Goal: Information Seeking & Learning: Learn about a topic

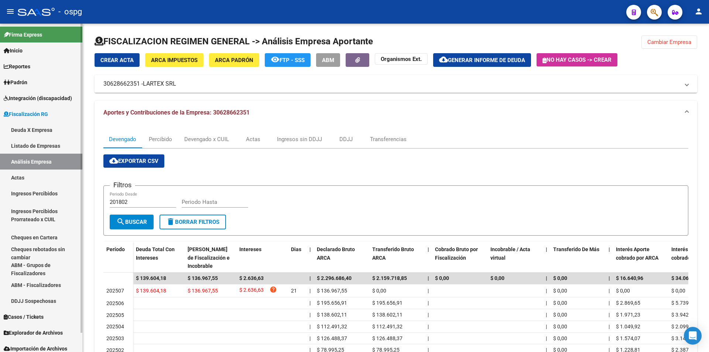
click at [28, 161] on link "Análisis Empresa" at bounding box center [41, 162] width 82 height 16
click at [663, 38] on button "Cambiar Empresa" at bounding box center [670, 41] width 56 height 13
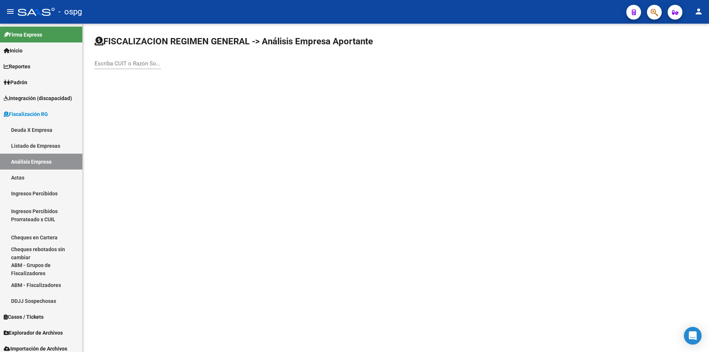
click at [133, 66] on input "Escriba CUIT o Razón Social para buscar" at bounding box center [128, 63] width 66 height 7
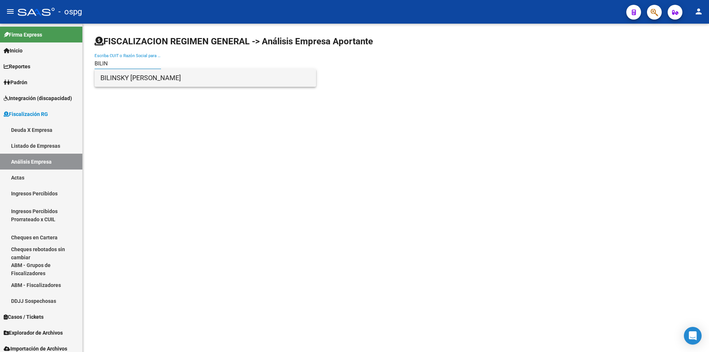
type input "BILIN"
click at [143, 77] on span "BILINSKY [PERSON_NAME]" at bounding box center [205, 78] width 210 height 18
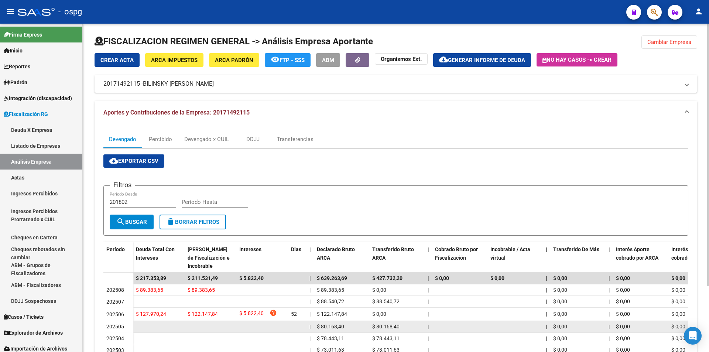
scroll to position [37, 0]
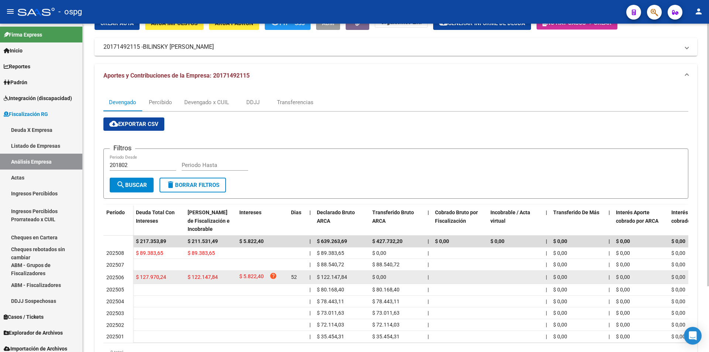
click at [177, 281] on div "$ 127.970,24" at bounding box center [159, 277] width 46 height 8
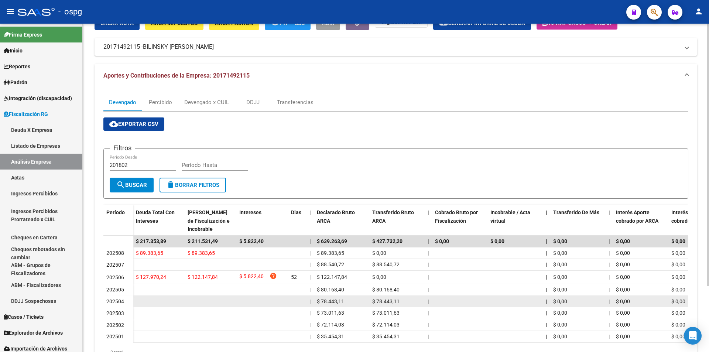
scroll to position [0, 0]
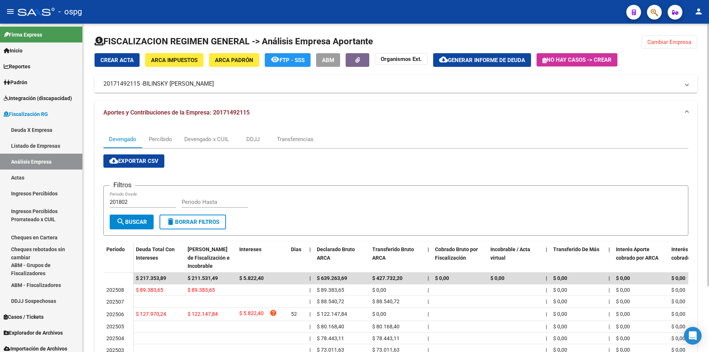
click at [439, 175] on app-list-header "Filtros 201802 Periodo Desde Periodo Hasta search Buscar delete Borrar Filtros" at bounding box center [395, 205] width 585 height 62
click at [657, 43] on span "Cambiar Empresa" at bounding box center [669, 42] width 44 height 7
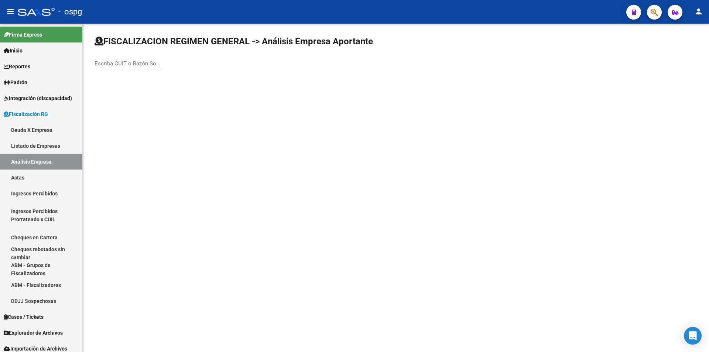
click at [119, 60] on div "Escriba CUIT o Razón Social para buscar" at bounding box center [128, 61] width 66 height 16
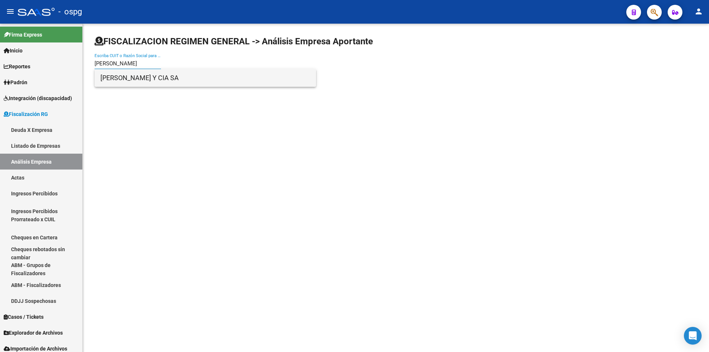
type input "[PERSON_NAME]"
click at [134, 76] on span "[PERSON_NAME] Y CIA SA" at bounding box center [205, 78] width 210 height 18
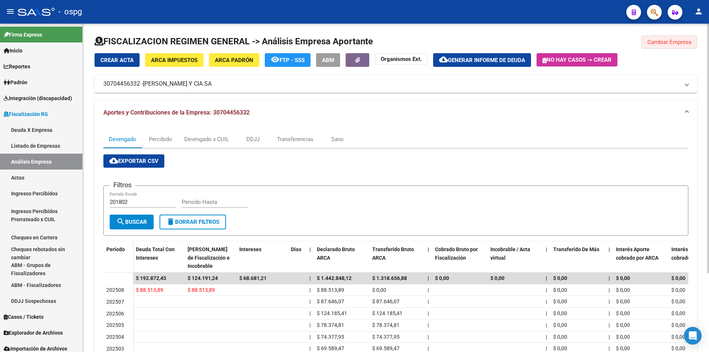
click at [671, 41] on span "Cambiar Empresa" at bounding box center [669, 42] width 44 height 7
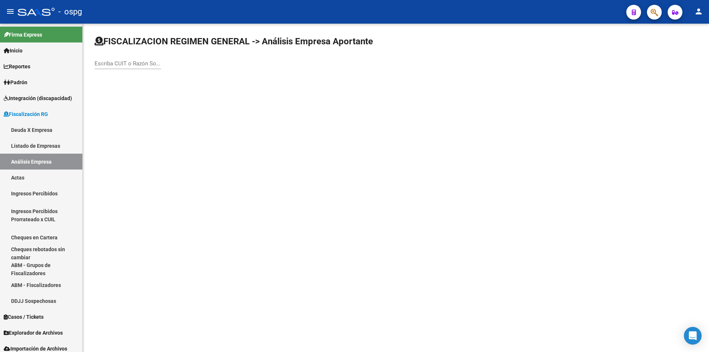
click at [120, 63] on input "Escriba CUIT o Razón Social para buscar" at bounding box center [128, 63] width 66 height 7
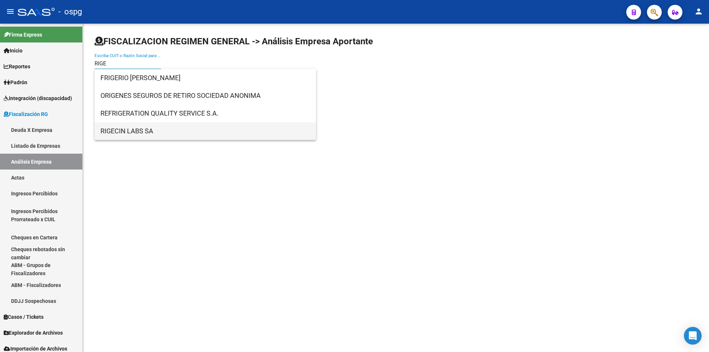
type input "RIGE"
click at [138, 130] on span "RIGECIN LABS SA" at bounding box center [205, 131] width 210 height 18
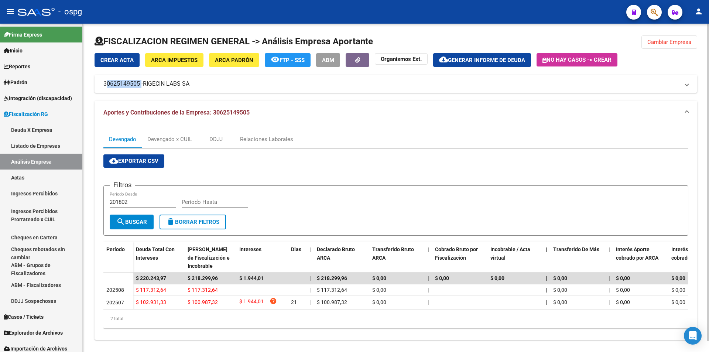
drag, startPoint x: 104, startPoint y: 82, endPoint x: 139, endPoint y: 85, distance: 35.5
click at [139, 85] on mat-panel-title "30625149505 - RIGECIN LABS SA" at bounding box center [391, 84] width 576 height 8
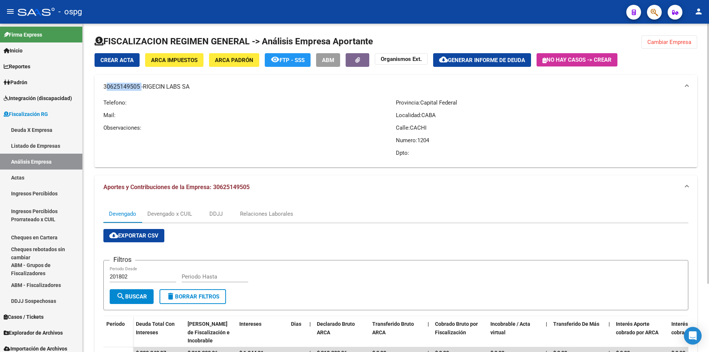
copy mat-panel-title "30625149505"
click at [691, 40] on span "Cambiar Empresa" at bounding box center [669, 42] width 44 height 7
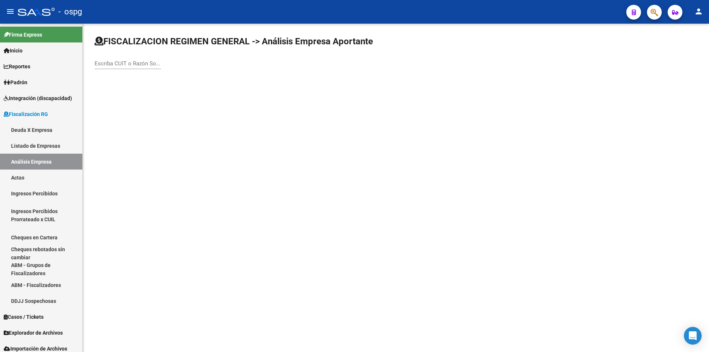
click at [147, 63] on input "Escriba CUIT o Razón Social para buscar" at bounding box center [128, 63] width 66 height 7
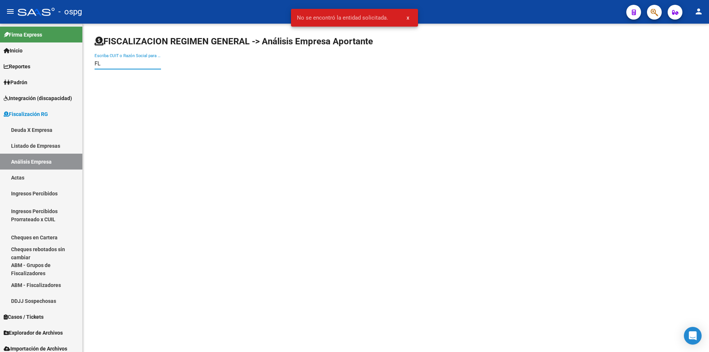
type input "F"
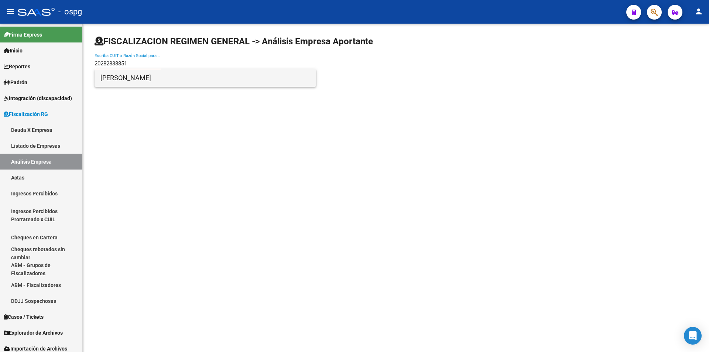
type input "20282838851"
click at [150, 75] on span "[PERSON_NAME]" at bounding box center [205, 78] width 210 height 18
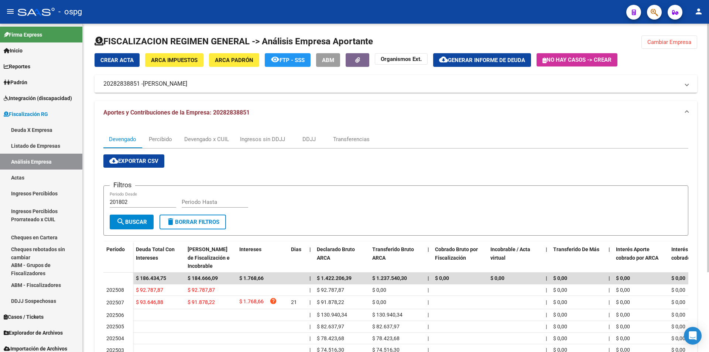
click at [232, 61] on span "ARCA Padrón" at bounding box center [234, 60] width 38 height 7
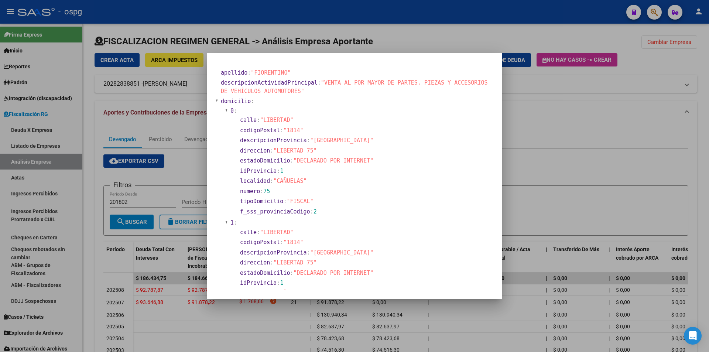
click at [560, 159] on div at bounding box center [354, 176] width 709 height 352
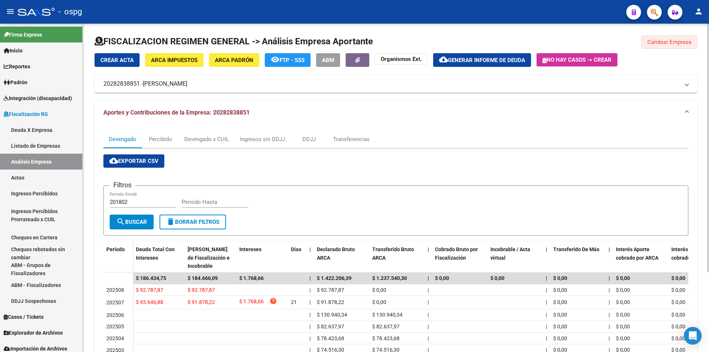
click at [655, 39] on span "Cambiar Empresa" at bounding box center [669, 42] width 44 height 7
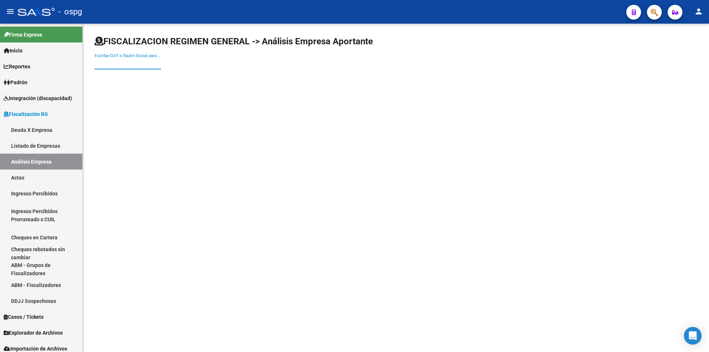
click at [136, 62] on input "Escriba CUIT o Razón Social para buscar" at bounding box center [128, 63] width 66 height 7
type input "AVAD"
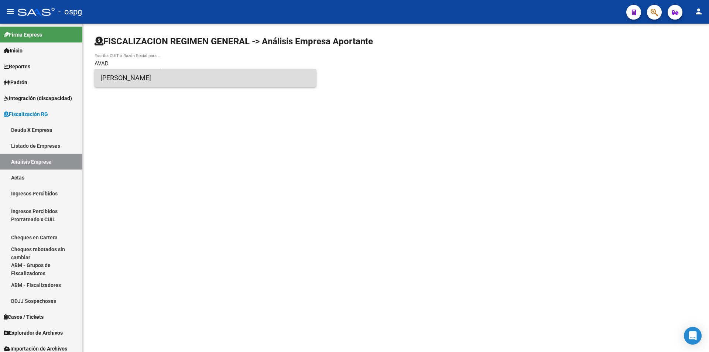
click at [150, 71] on span "[PERSON_NAME]" at bounding box center [205, 78] width 210 height 18
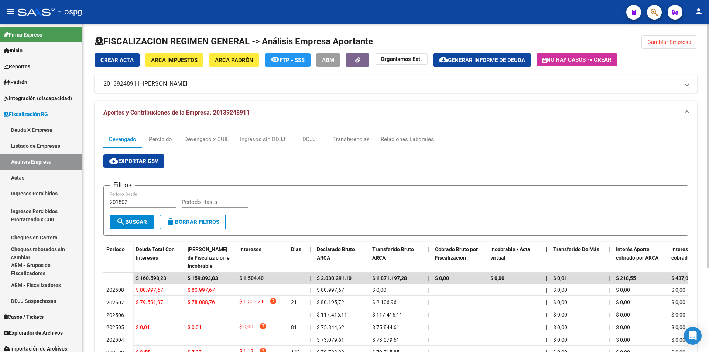
click at [224, 202] on input "Periodo Hasta" at bounding box center [215, 202] width 66 height 7
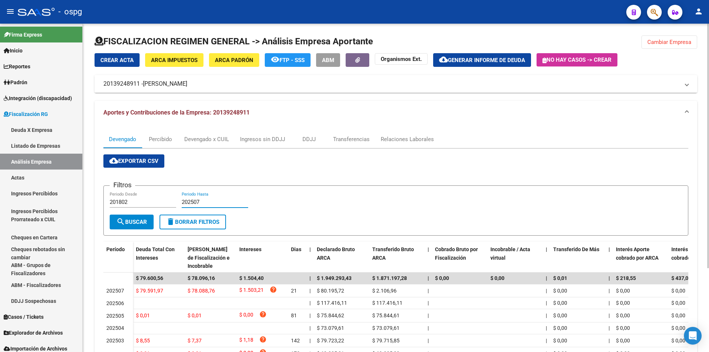
type input "202507"
drag, startPoint x: 104, startPoint y: 83, endPoint x: 140, endPoint y: 83, distance: 35.5
click at [140, 83] on mat-panel-title "20139248911 - [PERSON_NAME]" at bounding box center [391, 84] width 576 height 8
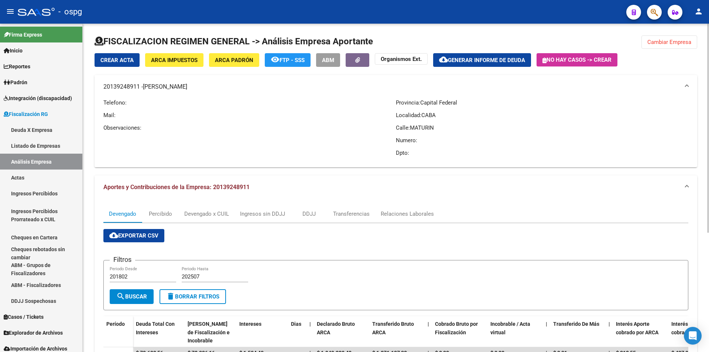
copy mat-panel-title "20139248911"
drag, startPoint x: 668, startPoint y: 43, endPoint x: 662, endPoint y: 44, distance: 5.6
click at [667, 43] on span "Cambiar Empresa" at bounding box center [669, 42] width 44 height 7
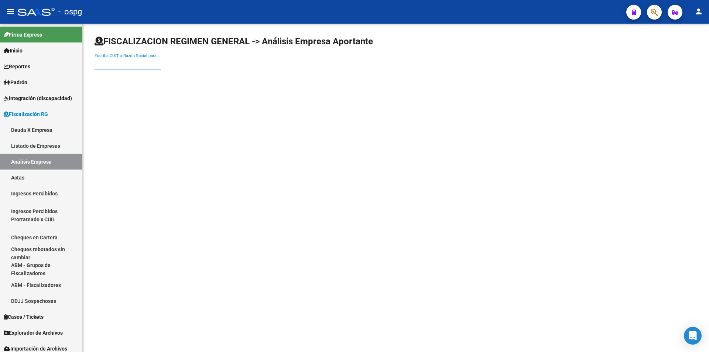
click at [130, 64] on input "Escriba CUIT o Razón Social para buscar" at bounding box center [128, 63] width 66 height 7
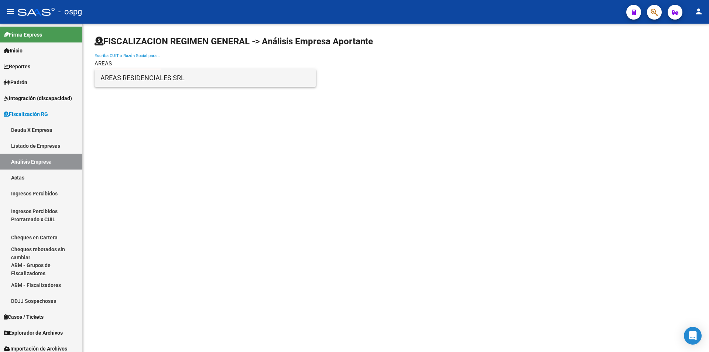
type input "AREAS"
click at [138, 76] on span "AREAS RESIDENCIALES SRL" at bounding box center [205, 78] width 210 height 18
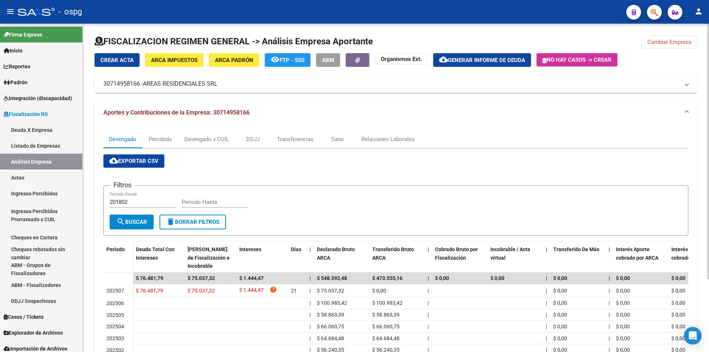
drag, startPoint x: 103, startPoint y: 83, endPoint x: 136, endPoint y: 86, distance: 32.7
click at [140, 86] on mat-panel-title "30714958166 - AREAS RESIDENCIALES SRL" at bounding box center [391, 84] width 576 height 8
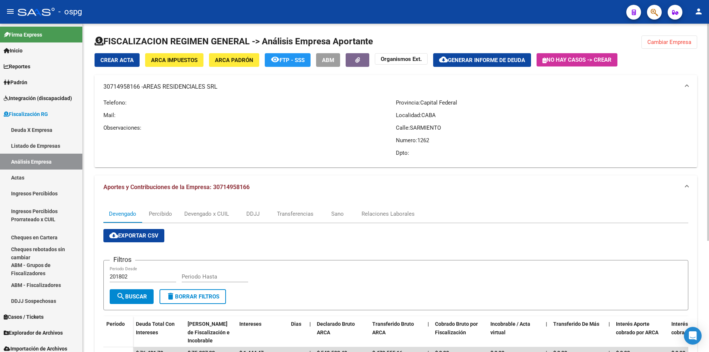
copy mat-panel-title "30714958166"
click at [656, 42] on span "Cambiar Empresa" at bounding box center [669, 42] width 44 height 7
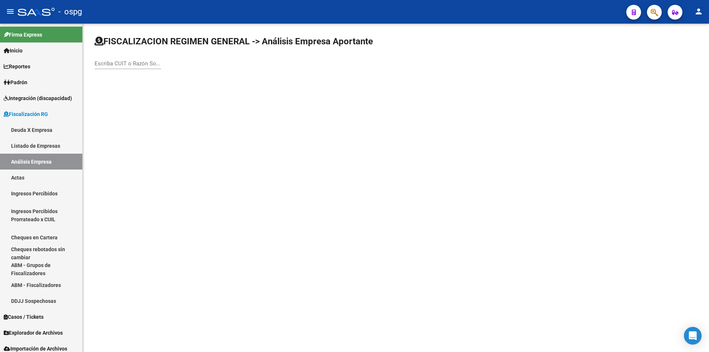
click at [130, 62] on input "Escriba CUIT o Razón Social para buscar" at bounding box center [128, 63] width 66 height 7
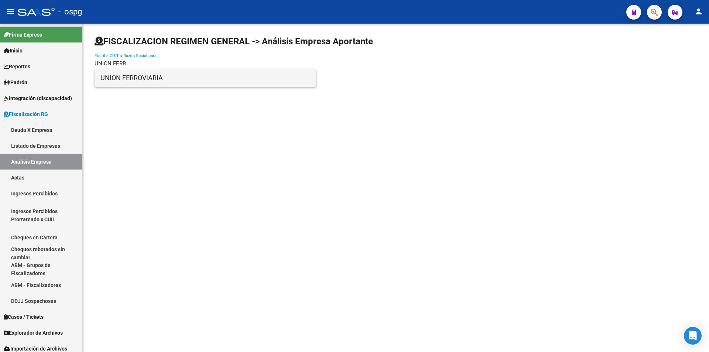
type input "UNION FERR"
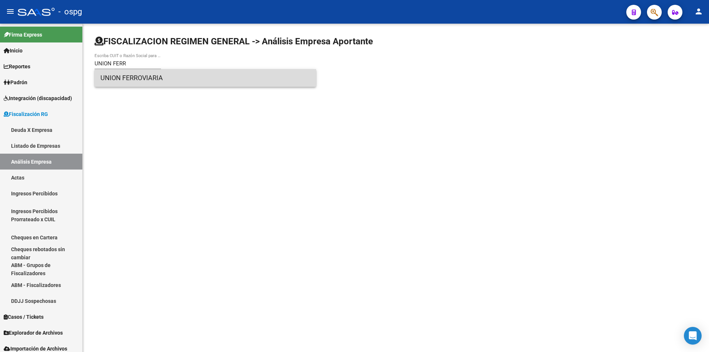
click at [132, 73] on span "UNION FERROVIARIA" at bounding box center [205, 78] width 210 height 18
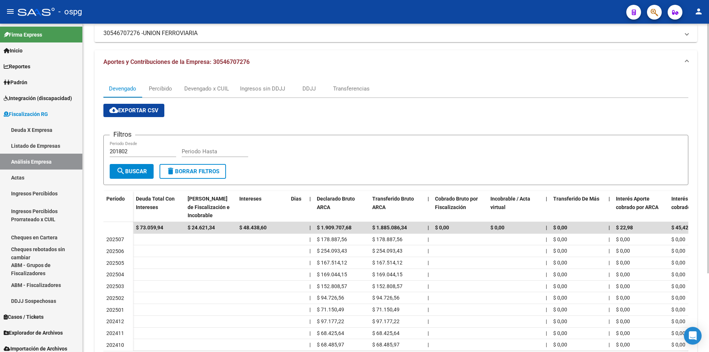
scroll to position [103, 0]
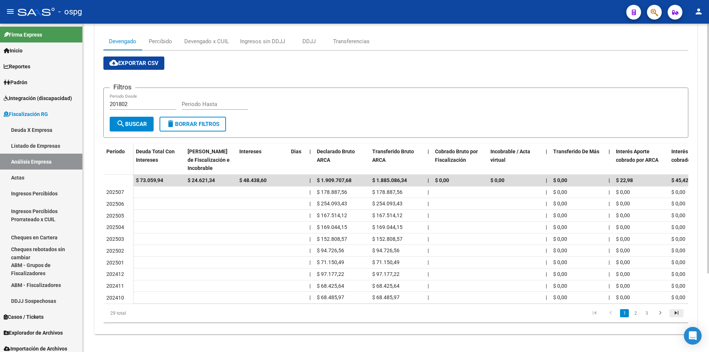
click at [674, 312] on icon "go to last page" at bounding box center [677, 313] width 10 height 9
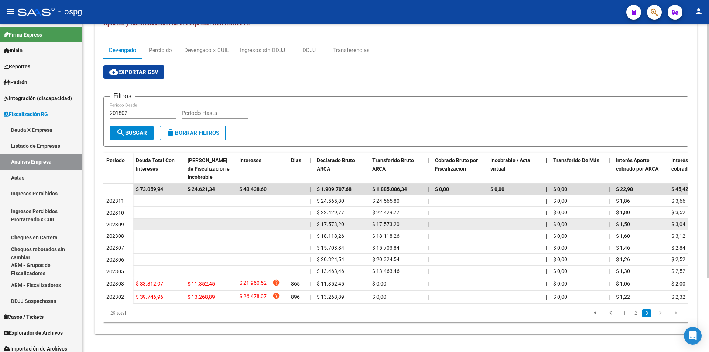
scroll to position [0, 0]
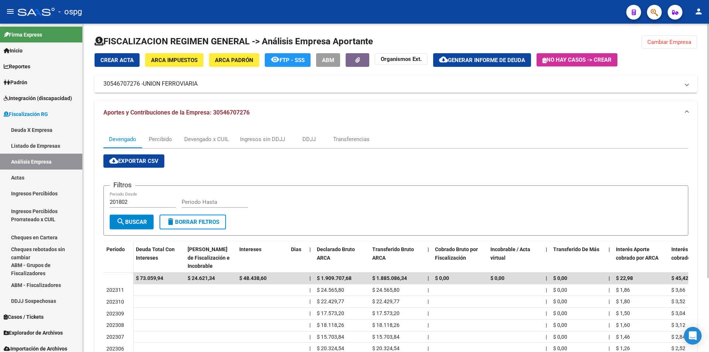
click at [678, 40] on span "Cambiar Empresa" at bounding box center [669, 42] width 44 height 7
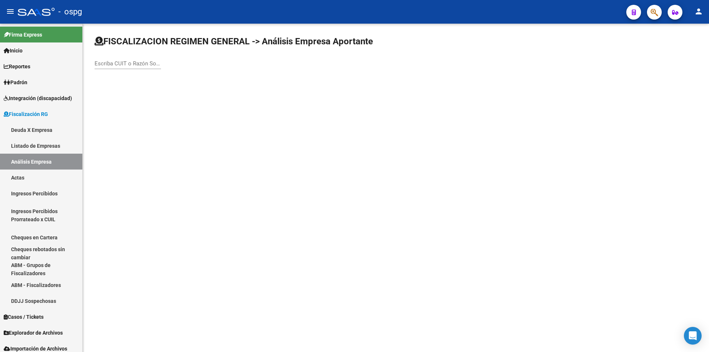
click at [127, 65] on input "Escriba CUIT o Razón Social para buscar" at bounding box center [128, 63] width 66 height 7
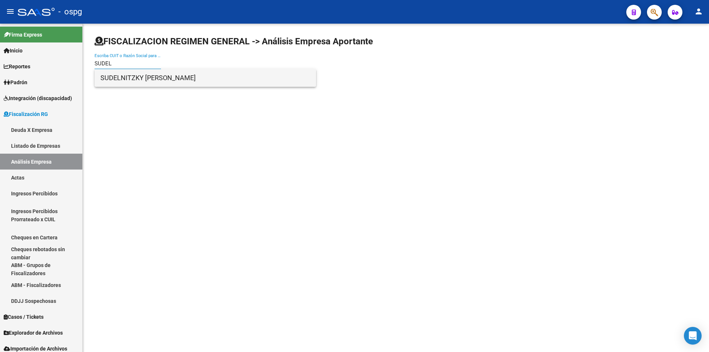
type input "SUDEL"
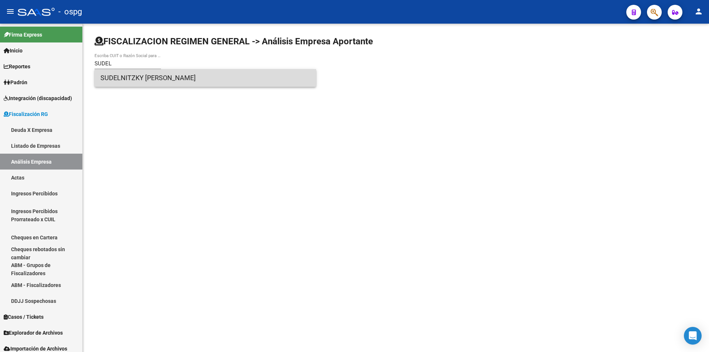
click at [151, 76] on span "SUDELNITZKY [PERSON_NAME]" at bounding box center [205, 78] width 210 height 18
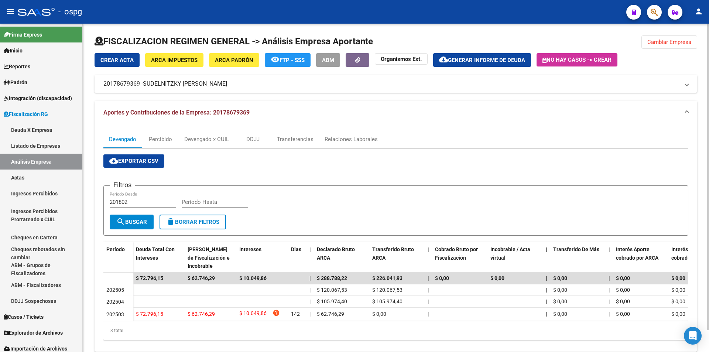
drag, startPoint x: 104, startPoint y: 83, endPoint x: 139, endPoint y: 84, distance: 34.7
click at [139, 84] on mat-panel-title "20178679369 - [PERSON_NAME] [PERSON_NAME]" at bounding box center [391, 84] width 576 height 8
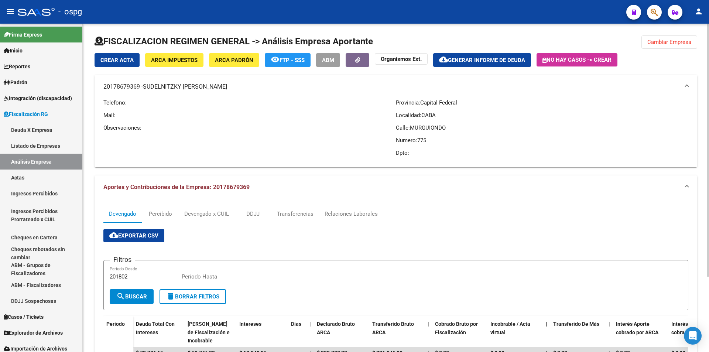
copy mat-panel-title "20178679369"
click at [677, 41] on span "Cambiar Empresa" at bounding box center [669, 42] width 44 height 7
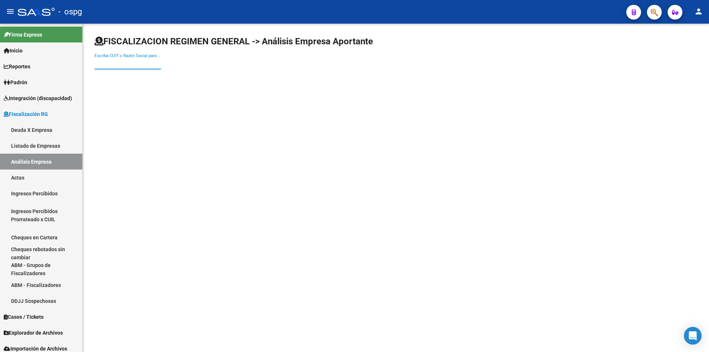
click at [141, 61] on input "Escriba CUIT o Razón Social para buscar" at bounding box center [128, 63] width 66 height 7
type input "TORGA"
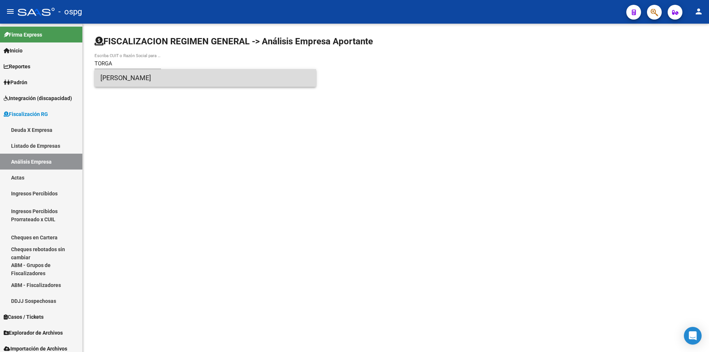
click at [159, 78] on span "[PERSON_NAME]" at bounding box center [205, 78] width 210 height 18
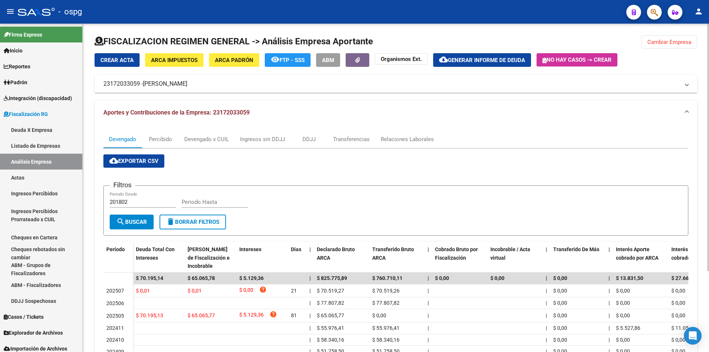
click at [678, 45] on button "Cambiar Empresa" at bounding box center [670, 41] width 56 height 13
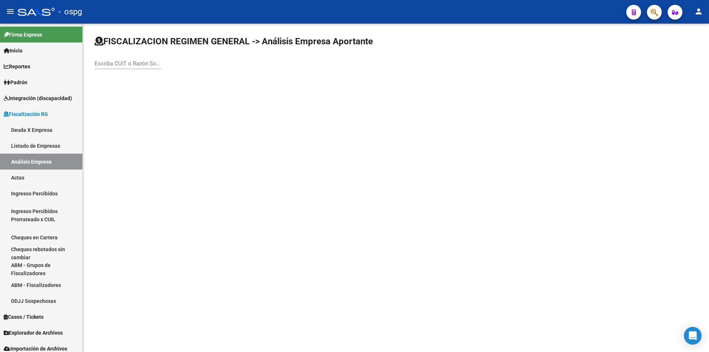
click at [140, 68] on div "Escriba CUIT o Razón Social para buscar" at bounding box center [128, 61] width 66 height 16
type input "MEDICAR"
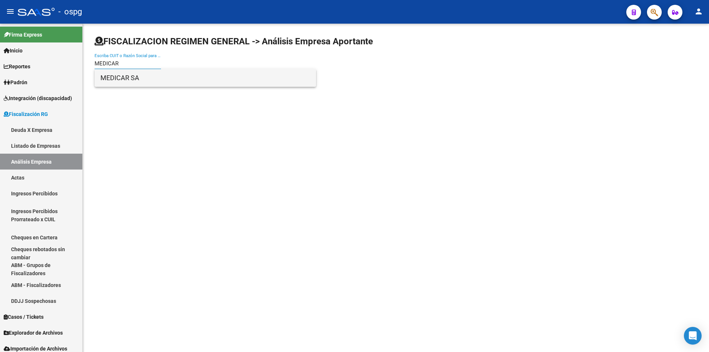
click at [140, 82] on span "MEDICAR SA" at bounding box center [205, 78] width 210 height 18
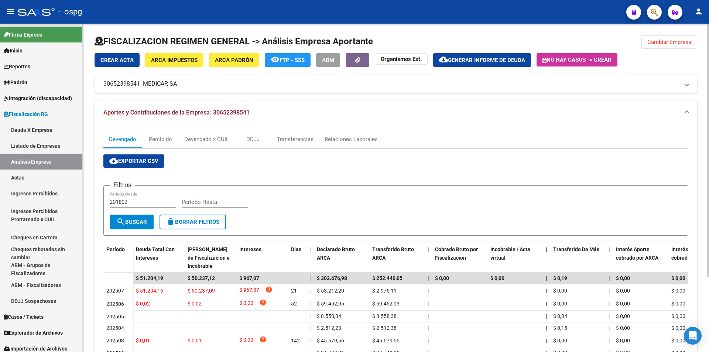
click at [242, 63] on span "ARCA Padrón" at bounding box center [234, 60] width 38 height 7
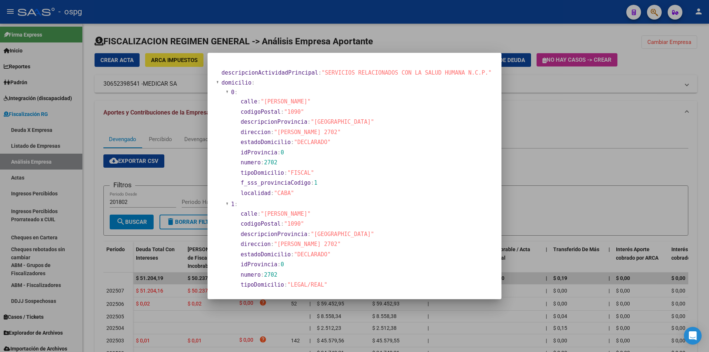
click at [536, 143] on div at bounding box center [354, 176] width 709 height 352
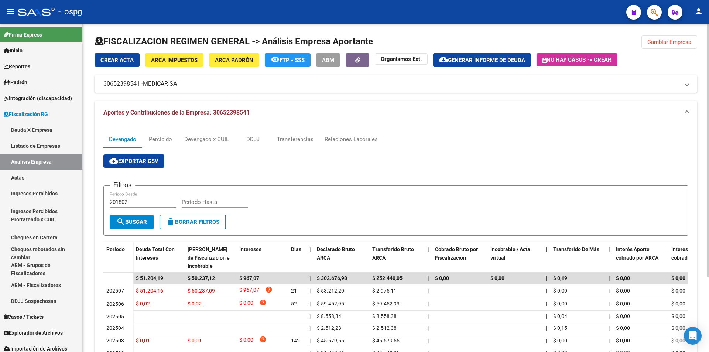
click at [668, 43] on span "Cambiar Empresa" at bounding box center [669, 42] width 44 height 7
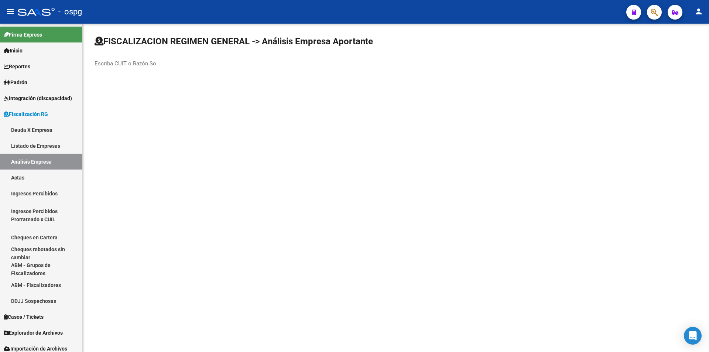
click at [137, 62] on input "Escriba CUIT o Razón Social para buscar" at bounding box center [128, 63] width 66 height 7
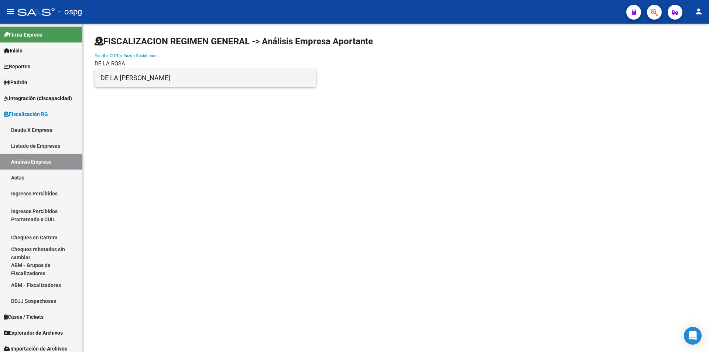
type input "DE LA ROSA"
click at [146, 79] on span "DE LA [PERSON_NAME]" at bounding box center [205, 78] width 210 height 18
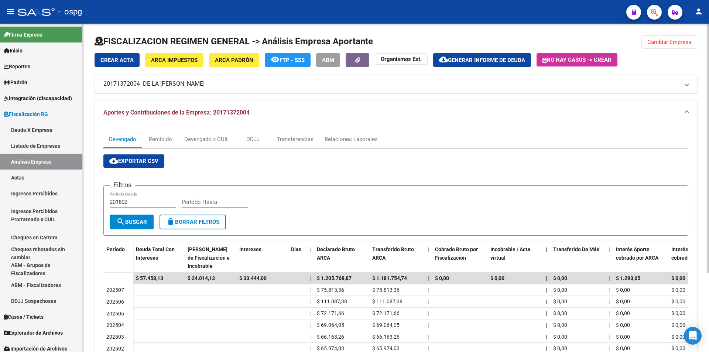
scroll to position [103, 0]
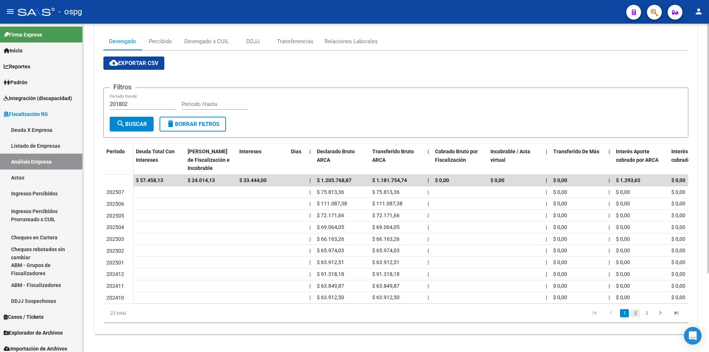
click at [633, 314] on link "2" at bounding box center [635, 313] width 9 height 8
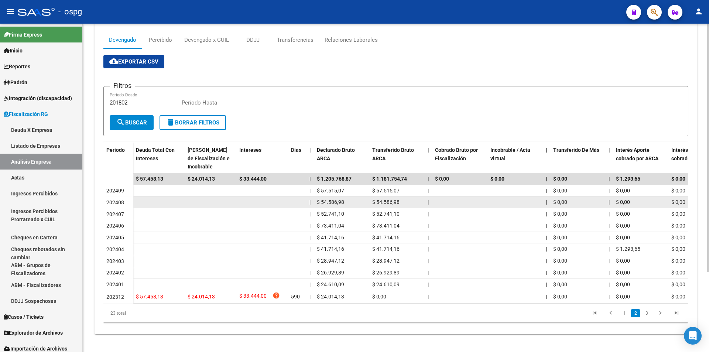
scroll to position [0, 0]
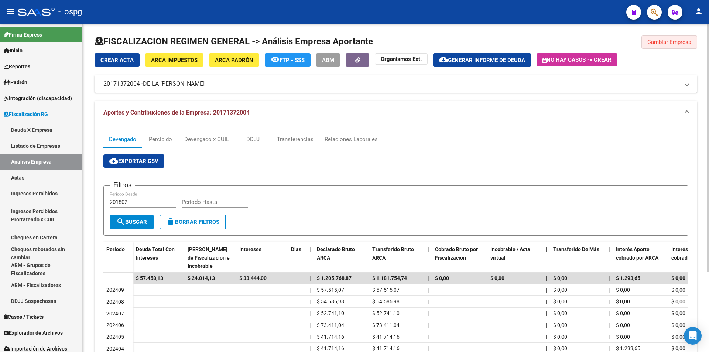
click at [686, 42] on span "Cambiar Empresa" at bounding box center [669, 42] width 44 height 7
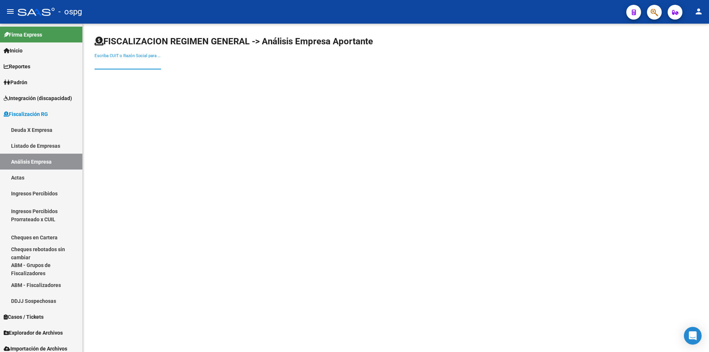
click at [109, 63] on input "Escriba CUIT o Razón Social para buscar" at bounding box center [128, 63] width 66 height 7
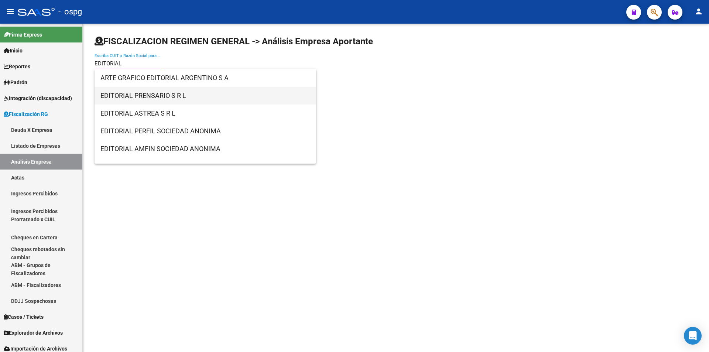
type input "EDITORIAL"
click at [110, 94] on span "EDITORIAL PRENSARIO S R L" at bounding box center [205, 96] width 210 height 18
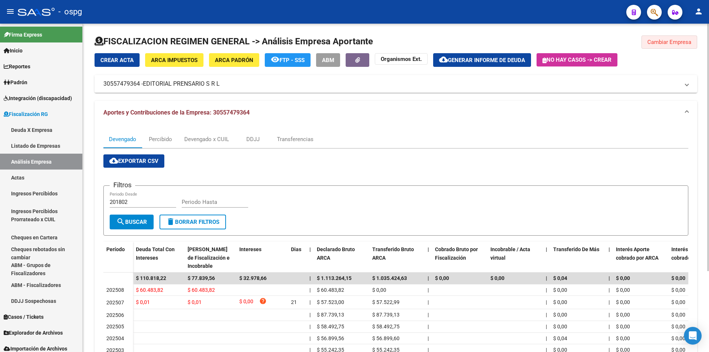
click at [690, 44] on span "Cambiar Empresa" at bounding box center [669, 42] width 44 height 7
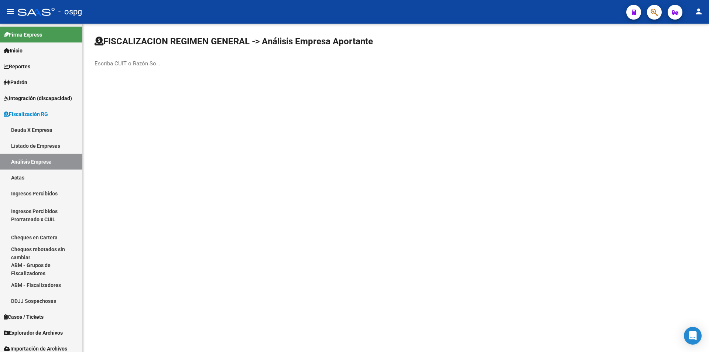
drag, startPoint x: 114, startPoint y: 55, endPoint x: 111, endPoint y: 60, distance: 5.1
click at [112, 57] on div "Escriba CUIT o Razón Social para buscar" at bounding box center [128, 61] width 66 height 16
type input "EG5"
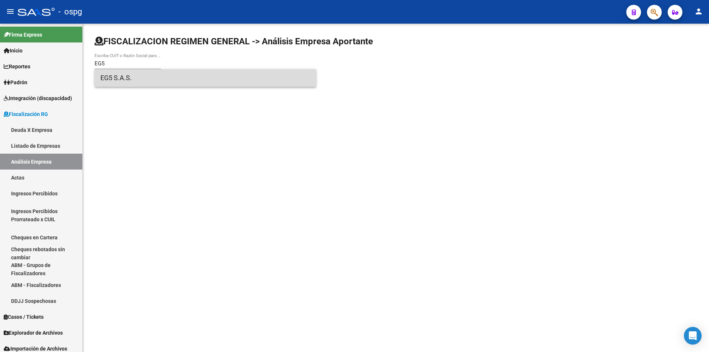
click at [110, 78] on span "EG5 S.A.S." at bounding box center [205, 78] width 210 height 18
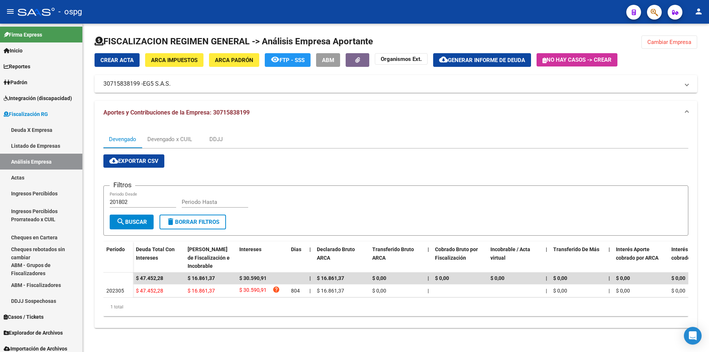
click at [674, 34] on div "FISCALIZACION REGIMEN GENERAL -> Análisis Empresa Aportante Cambiar Empresa Cre…" at bounding box center [396, 185] width 626 height 322
click at [673, 43] on span "Cambiar Empresa" at bounding box center [669, 42] width 44 height 7
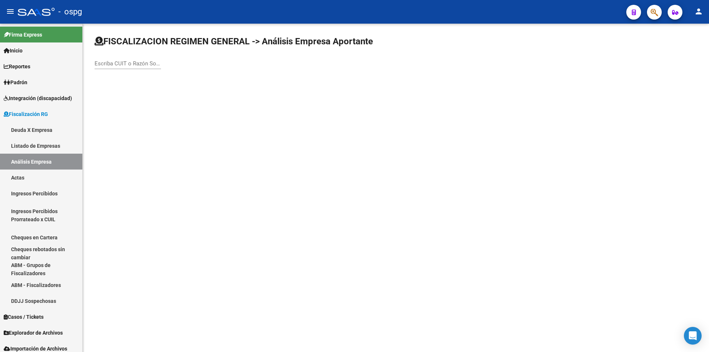
click at [125, 65] on input "Escriba CUIT o Razón Social para buscar" at bounding box center [128, 63] width 66 height 7
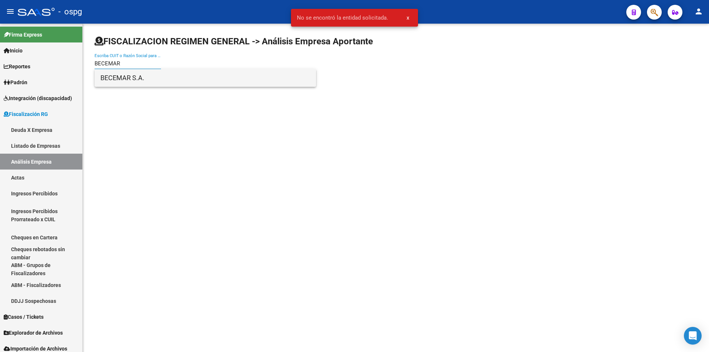
type input "BECEMAR"
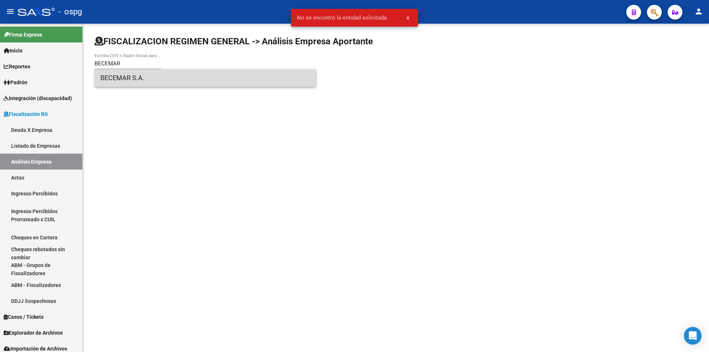
click at [116, 81] on span "BECEMAR S.A." at bounding box center [205, 78] width 210 height 18
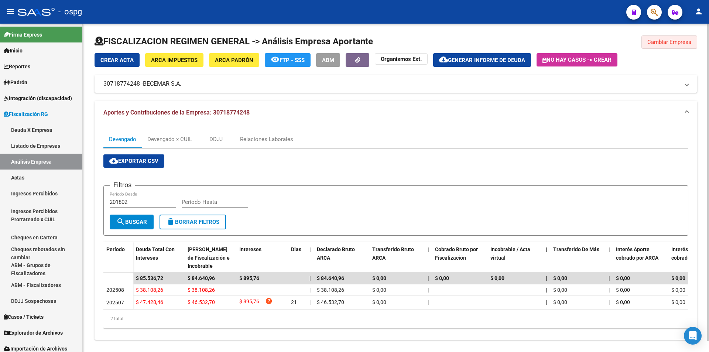
click at [674, 41] on span "Cambiar Empresa" at bounding box center [669, 42] width 44 height 7
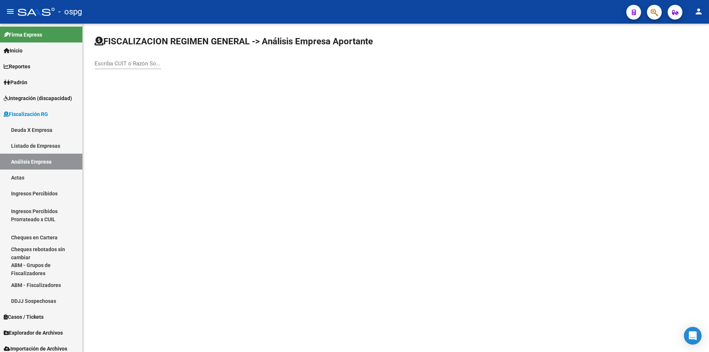
click at [137, 63] on input "Escriba CUIT o Razón Social para buscar" at bounding box center [128, 63] width 66 height 7
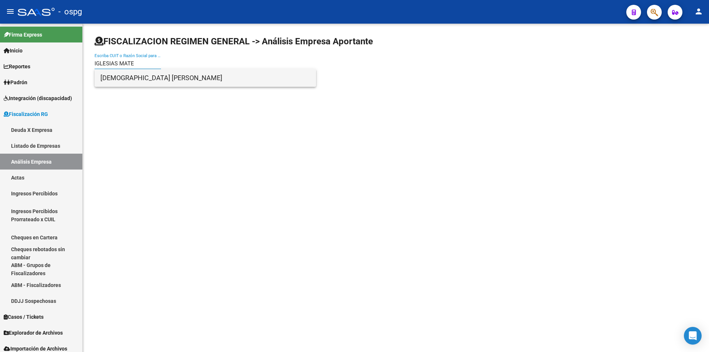
type input "IGLESIAS MATE"
click at [151, 75] on span "[DEMOGRAPHIC_DATA] [PERSON_NAME]" at bounding box center [205, 78] width 210 height 18
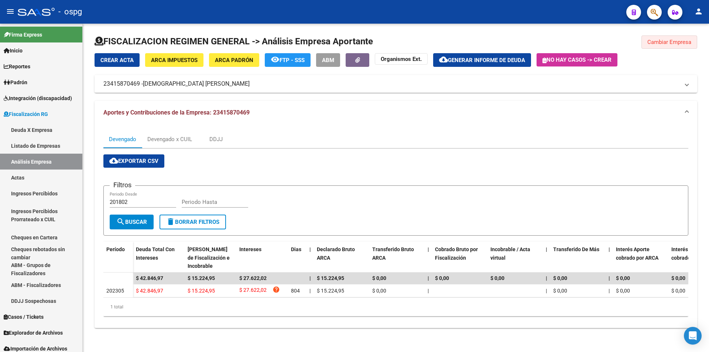
click at [672, 43] on span "Cambiar Empresa" at bounding box center [669, 42] width 44 height 7
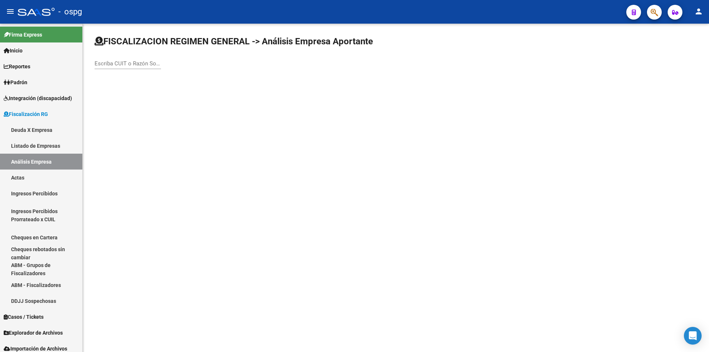
click at [149, 62] on input "Escriba CUIT o Razón Social para buscar" at bounding box center [128, 63] width 66 height 7
click at [131, 110] on body "menu - ospg person Firma Express Inicio Instructivos Contacto OS Reportes Ingre…" at bounding box center [354, 176] width 709 height 352
click at [131, 64] on input "FRUTAS" at bounding box center [128, 63] width 66 height 7
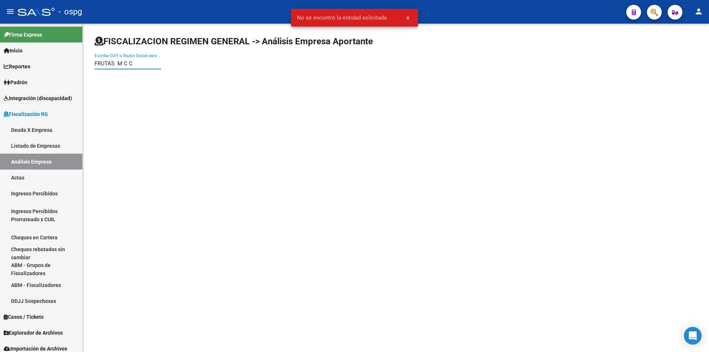
click at [135, 62] on input "FRUTAS M C C" at bounding box center [128, 63] width 66 height 7
click at [115, 62] on input "FRUTAS M C C" at bounding box center [128, 63] width 66 height 7
click at [126, 63] on input "FRUTAS M C C" at bounding box center [128, 63] width 66 height 7
click at [123, 63] on input "FRUTAS M C C" at bounding box center [128, 63] width 66 height 7
click at [134, 63] on input "FRUTAS MCC" at bounding box center [128, 63] width 66 height 7
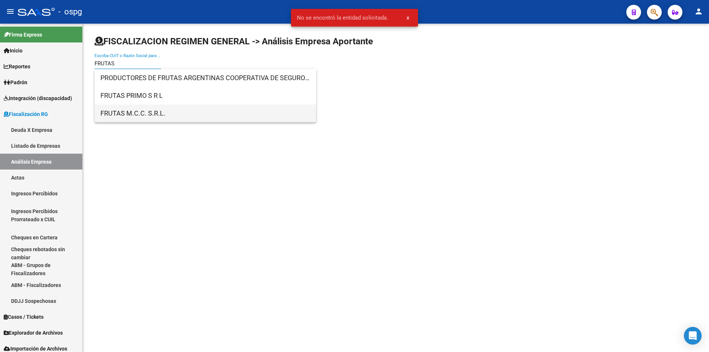
type input "FRUTAS"
click at [125, 112] on span "FRUTAS M.C.C. S.R.L." at bounding box center [205, 114] width 210 height 18
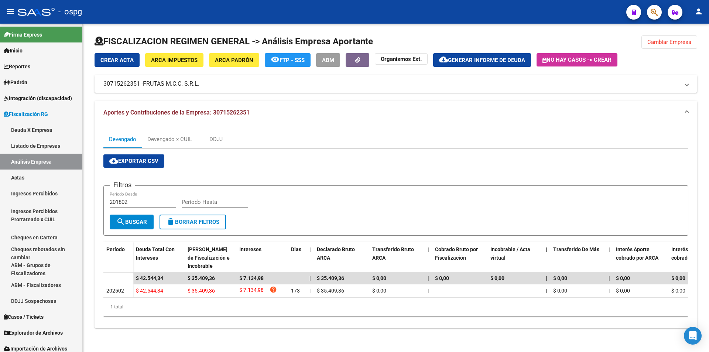
click at [213, 54] on button "ARCA Padrón" at bounding box center [234, 60] width 50 height 14
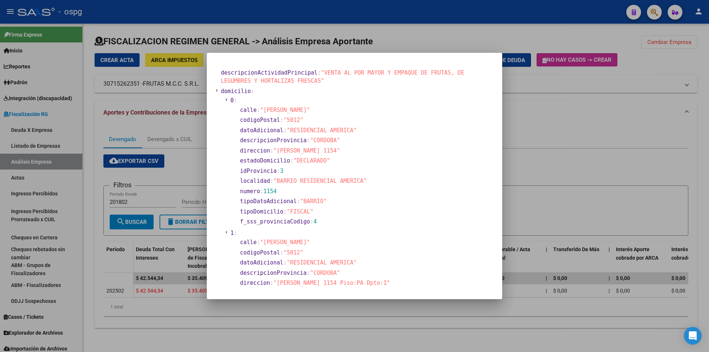
click at [538, 126] on div at bounding box center [354, 176] width 709 height 352
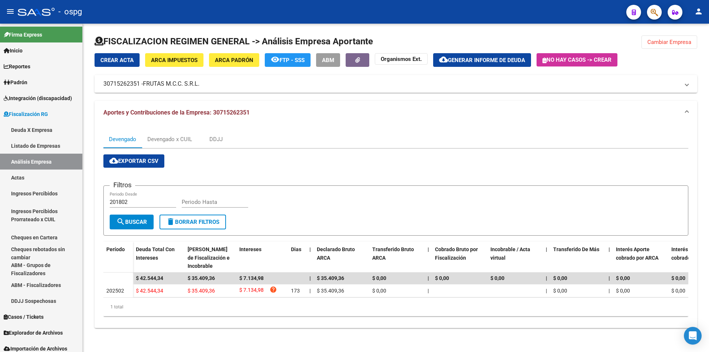
click at [675, 41] on span "Cambiar Empresa" at bounding box center [669, 42] width 44 height 7
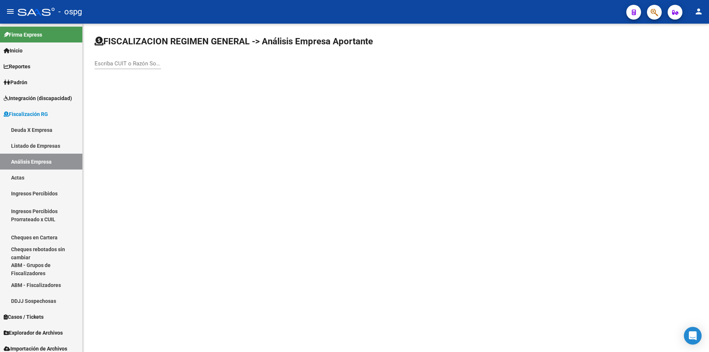
click at [126, 62] on input "Escriba CUIT o Razón Social para buscar" at bounding box center [128, 63] width 66 height 7
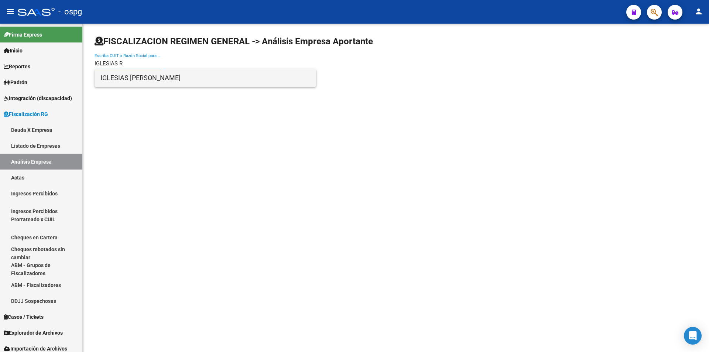
type input "IGLESIAS R"
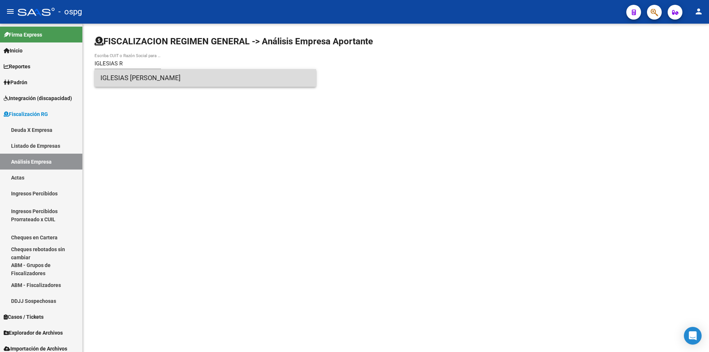
click at [183, 75] on span "IGLESIAS [PERSON_NAME]" at bounding box center [205, 78] width 210 height 18
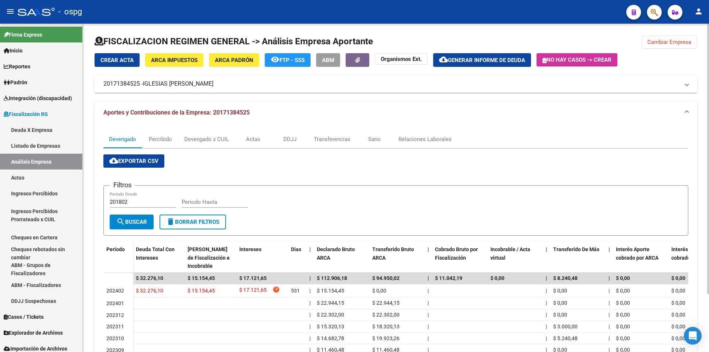
click at [668, 40] on span "Cambiar Empresa" at bounding box center [669, 42] width 44 height 7
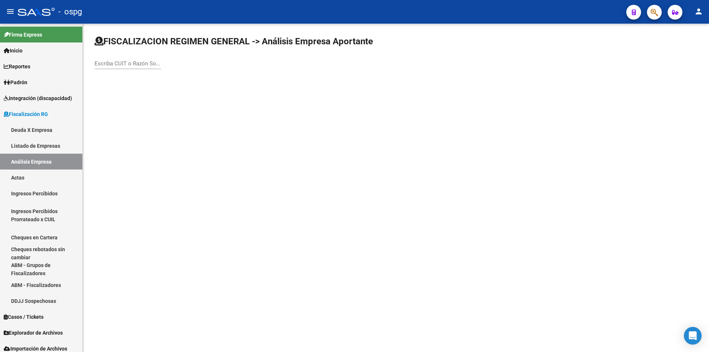
click at [126, 64] on input "Escriba CUIT o Razón Social para buscar" at bounding box center [128, 63] width 66 height 7
type input "ESPINOLA"
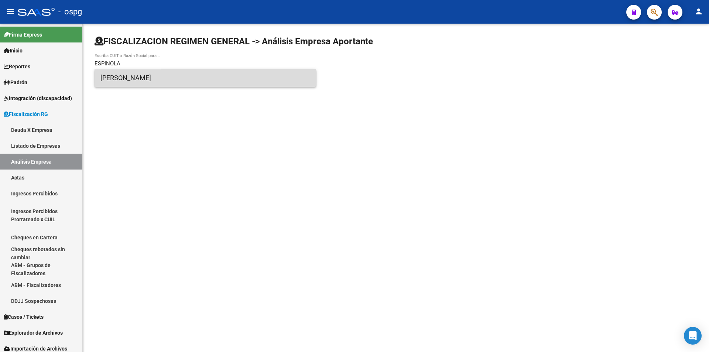
click at [159, 79] on span "[PERSON_NAME]" at bounding box center [205, 78] width 210 height 18
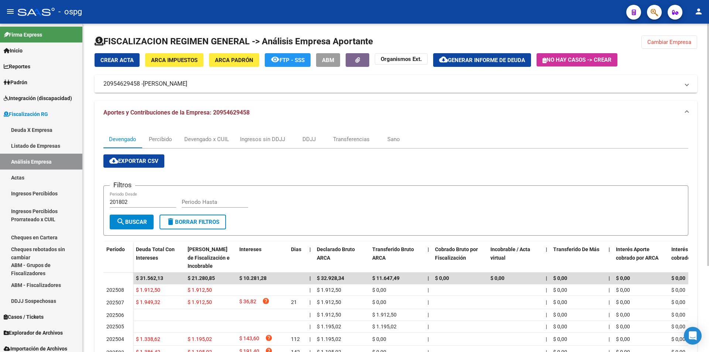
scroll to position [37, 0]
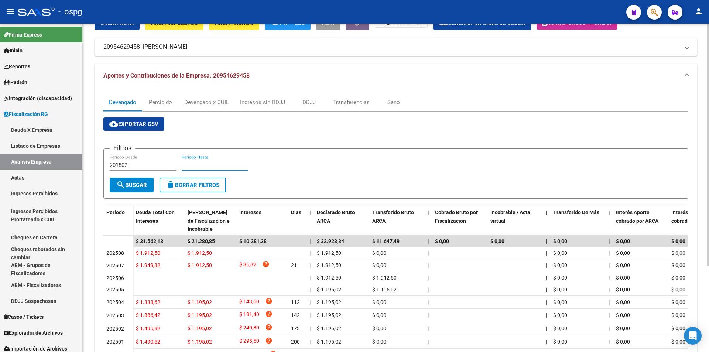
click at [217, 168] on input "Periodo Hasta" at bounding box center [215, 165] width 66 height 7
type input "202507"
click at [129, 186] on span "search Buscar" at bounding box center [131, 185] width 31 height 7
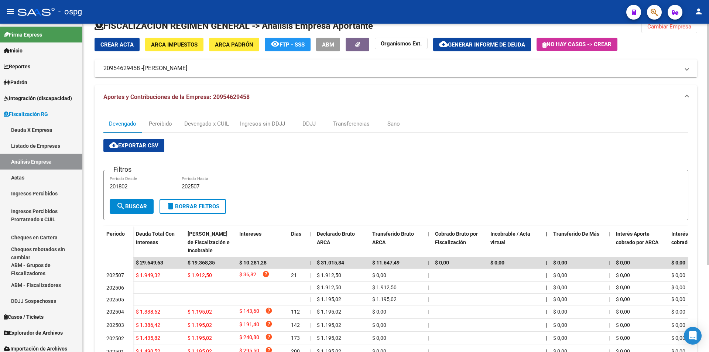
scroll to position [0, 0]
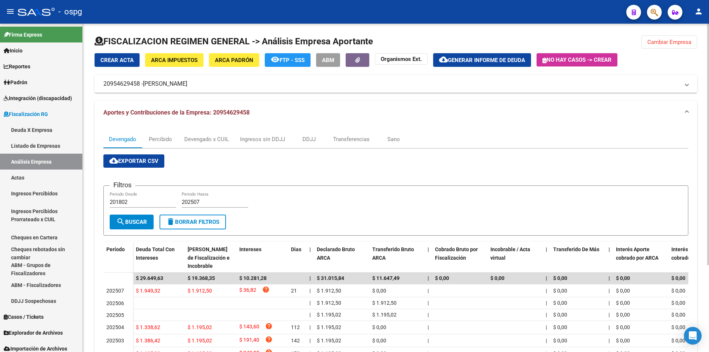
click at [670, 41] on span "Cambiar Empresa" at bounding box center [669, 42] width 44 height 7
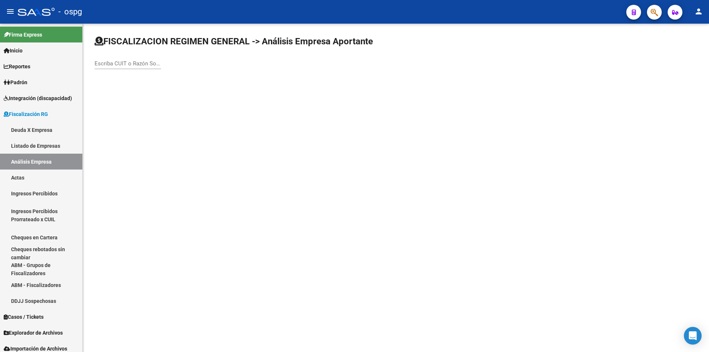
click at [136, 66] on input "Escriba CUIT o Razón Social para buscar" at bounding box center [128, 63] width 66 height 7
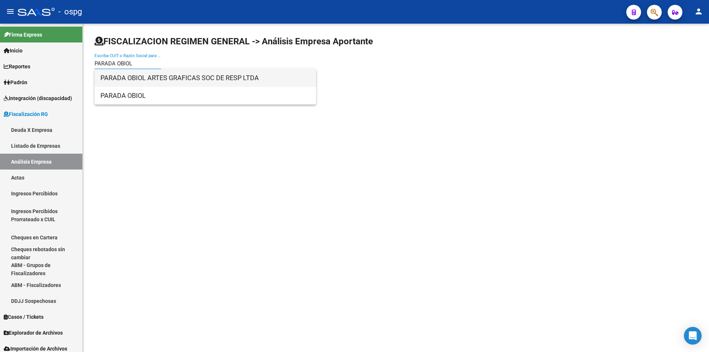
type input "PARADA OBIOL"
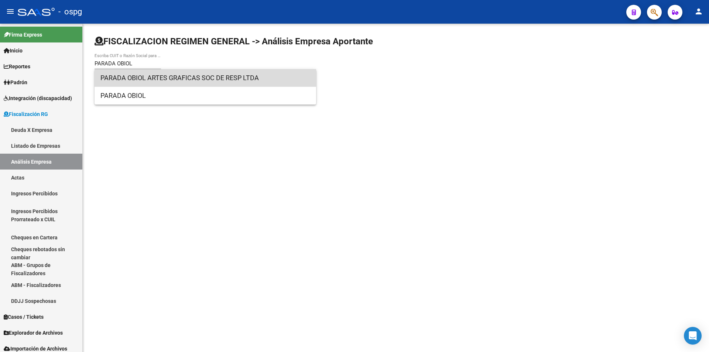
click at [153, 76] on span "PARADA OBIOL ARTES GRAFICAS SOC DE RESP LTDA" at bounding box center [205, 78] width 210 height 18
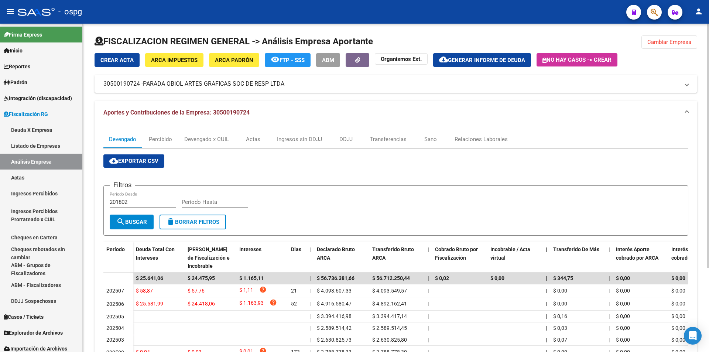
click at [676, 45] on button "Cambiar Empresa" at bounding box center [670, 41] width 56 height 13
